Goal: Task Accomplishment & Management: Manage account settings

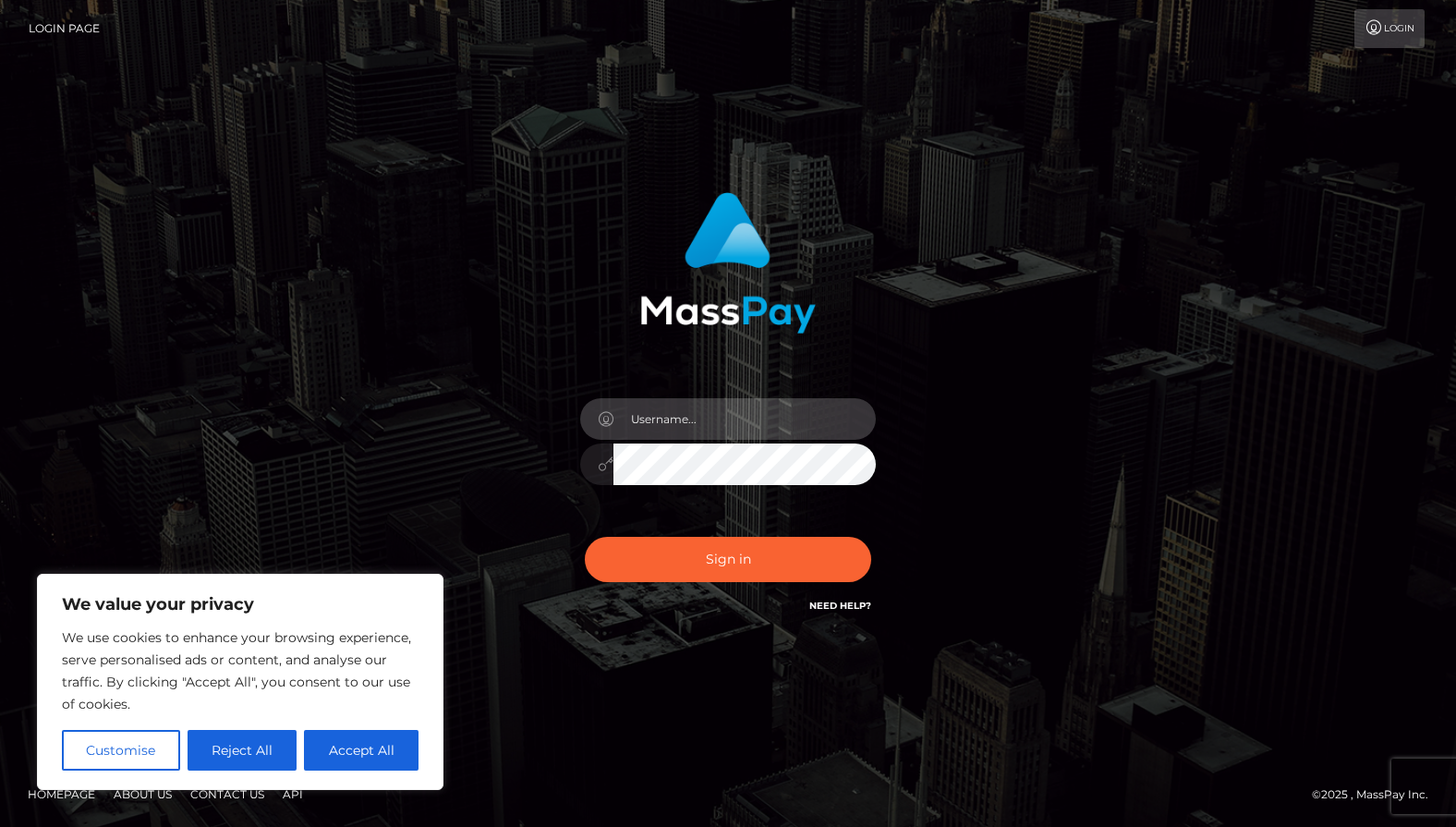
click at [660, 417] on input "text" at bounding box center [745, 418] width 262 height 42
type input "Ritaglitch"
click at [585, 537] on button "Sign in" at bounding box center [728, 559] width 287 height 45
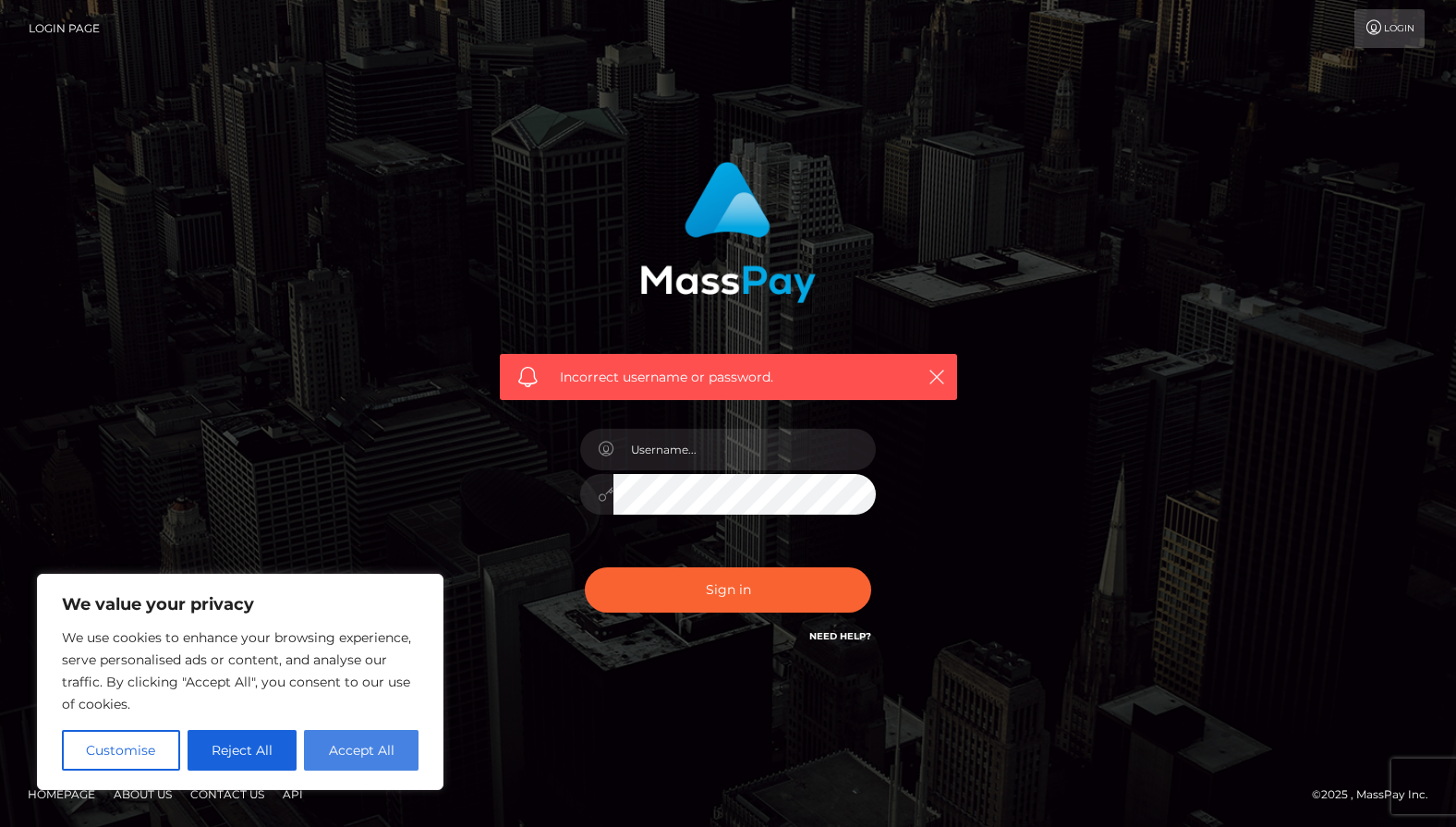
click at [389, 748] on button "Accept All" at bounding box center [361, 751] width 114 height 41
checkbox input "true"
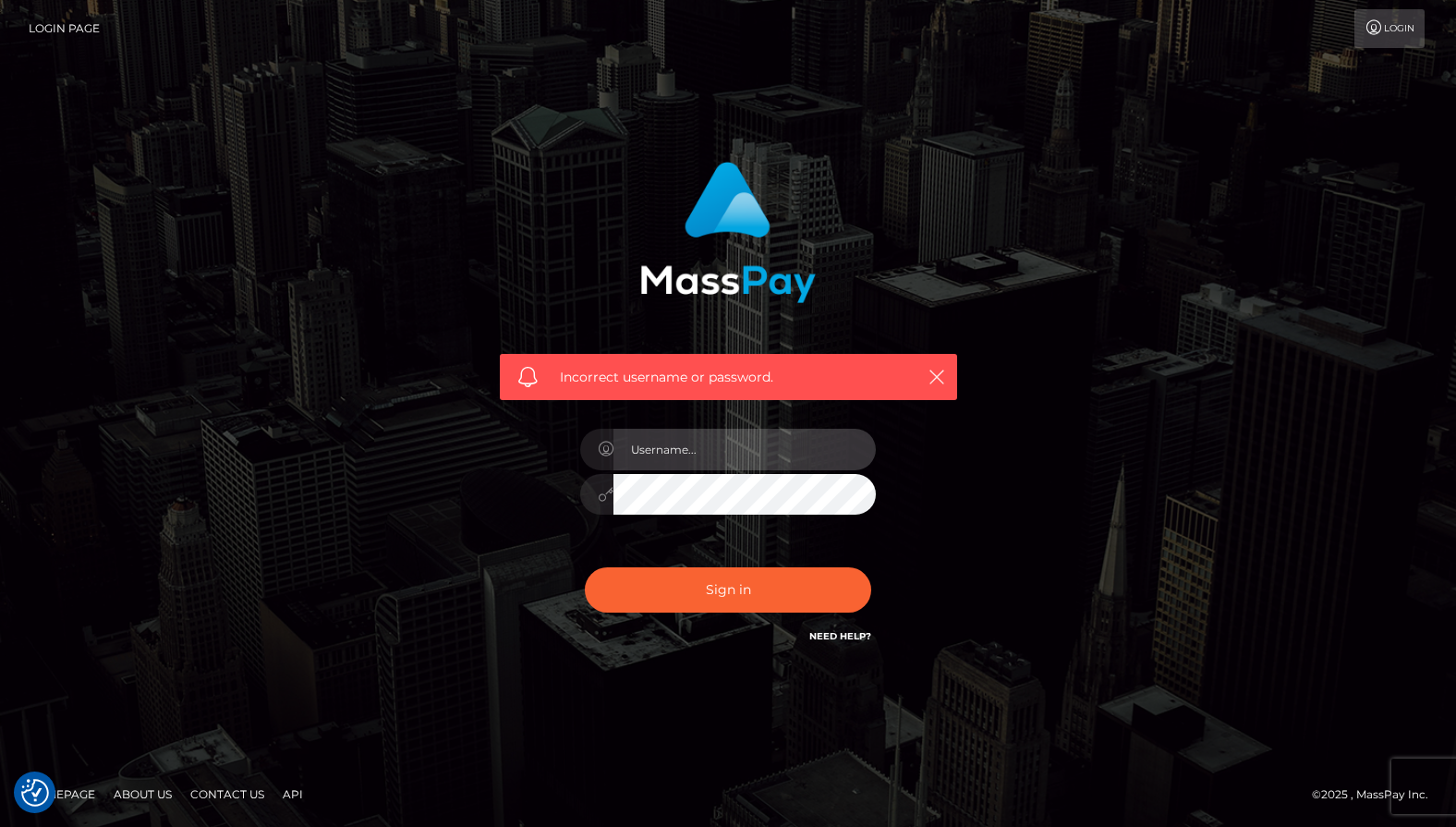
click at [730, 454] on input "text" at bounding box center [745, 450] width 262 height 42
type input "Ritaglitch"
click at [585, 567] on button "Sign in" at bounding box center [728, 589] width 287 height 45
click at [870, 630] on h6 "Need Help?" at bounding box center [840, 635] width 62 height 16
click at [860, 631] on link "Need Help?" at bounding box center [840, 636] width 62 height 12
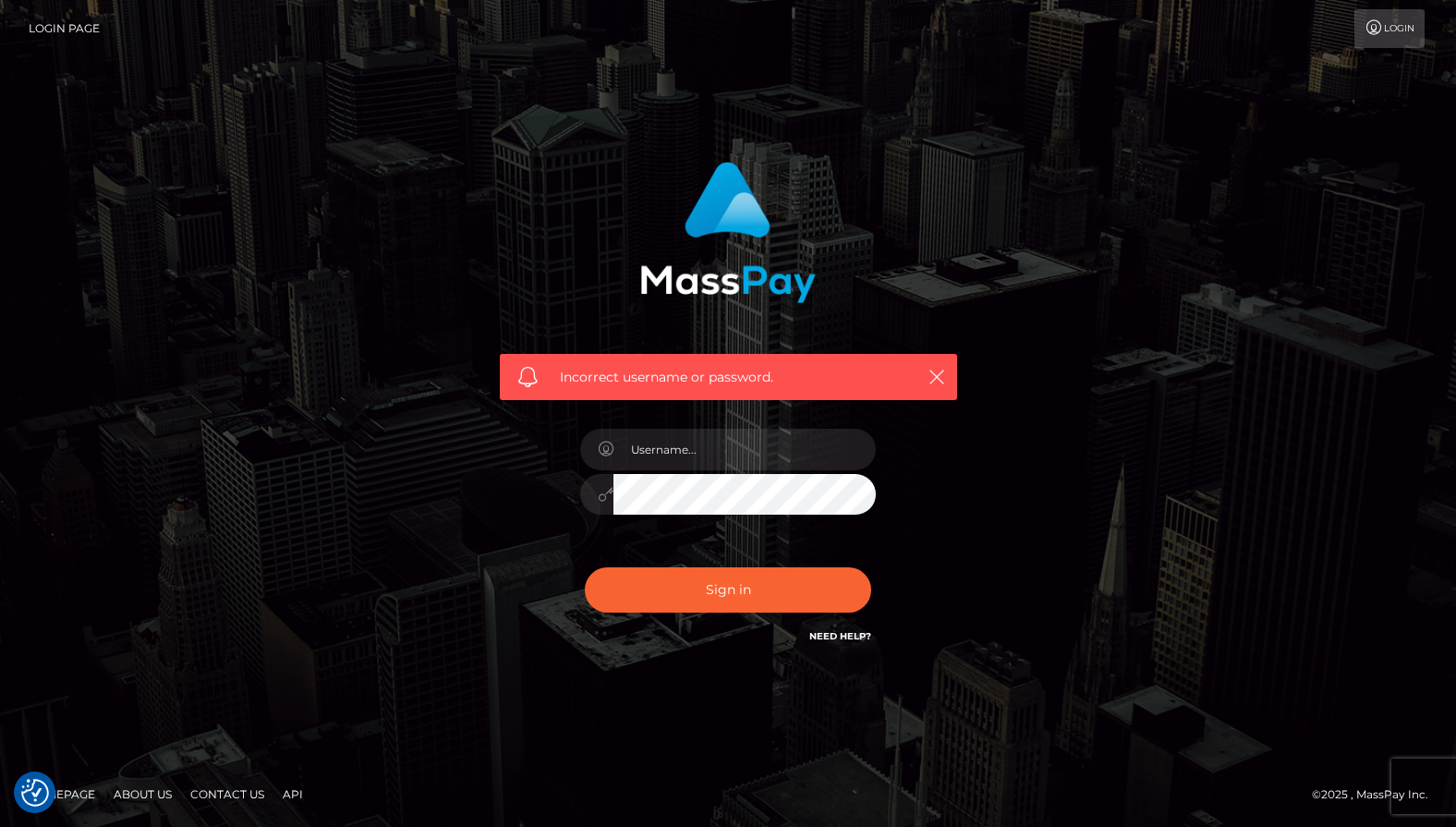
click at [834, 631] on link "Need Help?" at bounding box center [840, 636] width 62 height 12
click at [82, 27] on link "Login Page" at bounding box center [64, 28] width 71 height 39
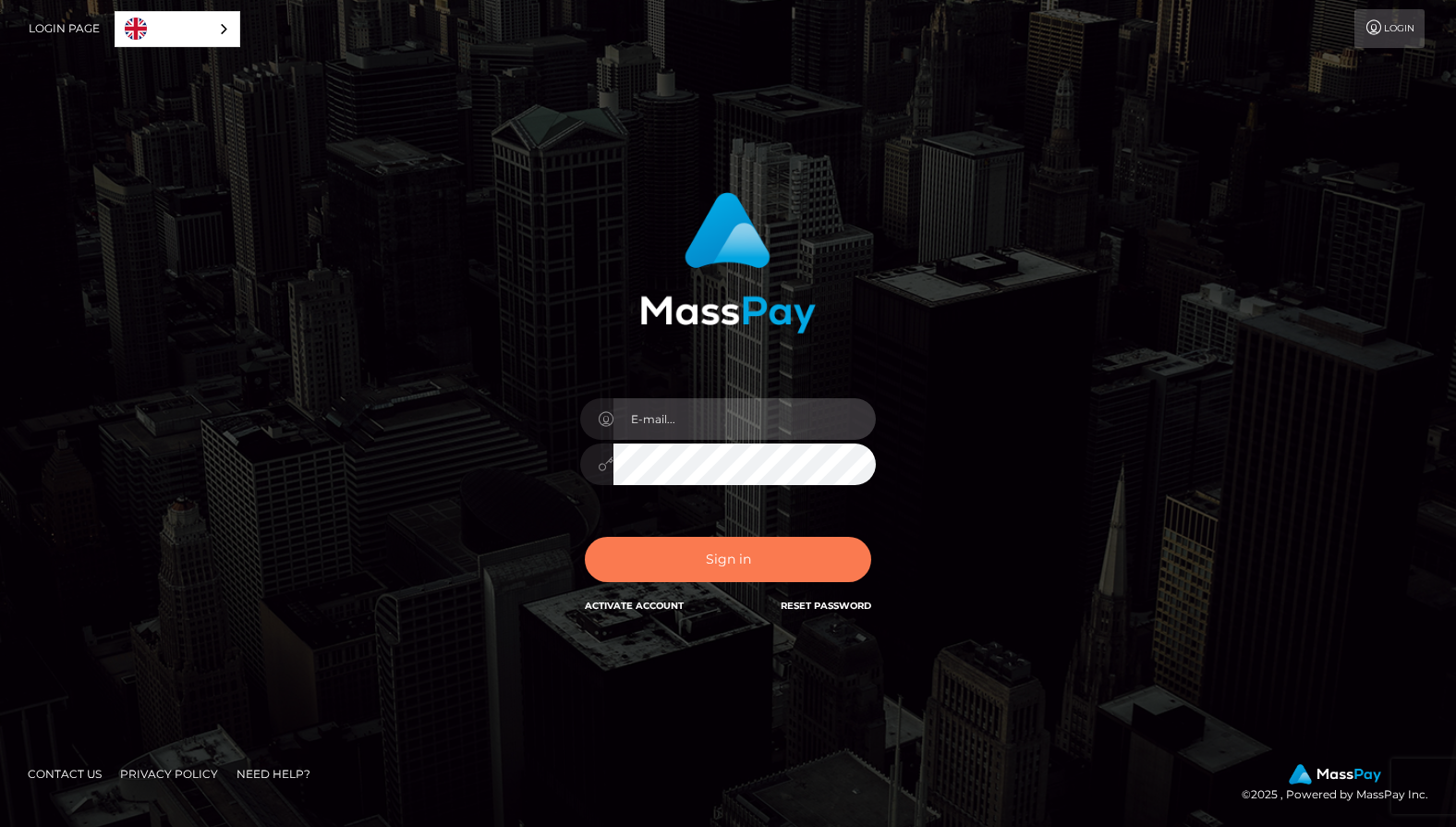
type input "[EMAIL_ADDRESS][DOMAIN_NAME]"
click at [692, 570] on button "Sign in" at bounding box center [728, 559] width 287 height 45
